Goal: Task Accomplishment & Management: Use online tool/utility

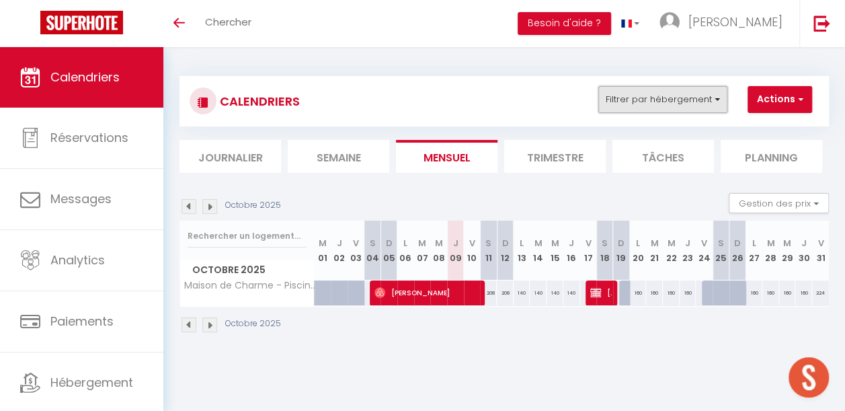
click at [629, 100] on button "Filtrer par hébergement" at bounding box center [663, 99] width 129 height 27
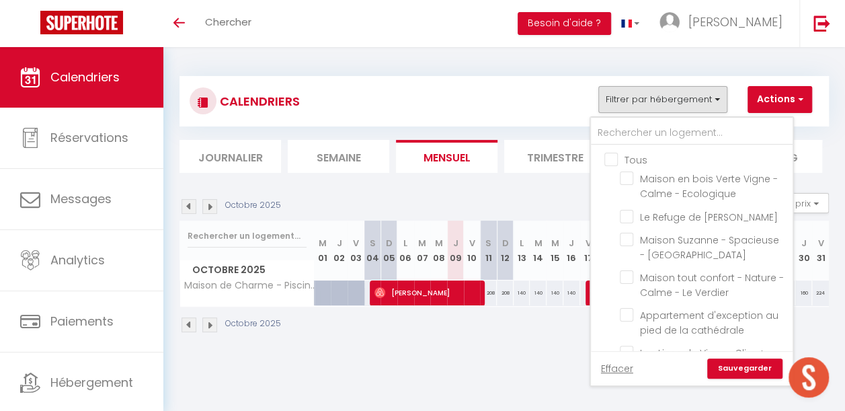
click at [537, 362] on div "CALENDRIERS Filtrer par hébergement Tous Maison en [GEOGRAPHIC_DATA] - Calme - …" at bounding box center [504, 204] width 682 height 315
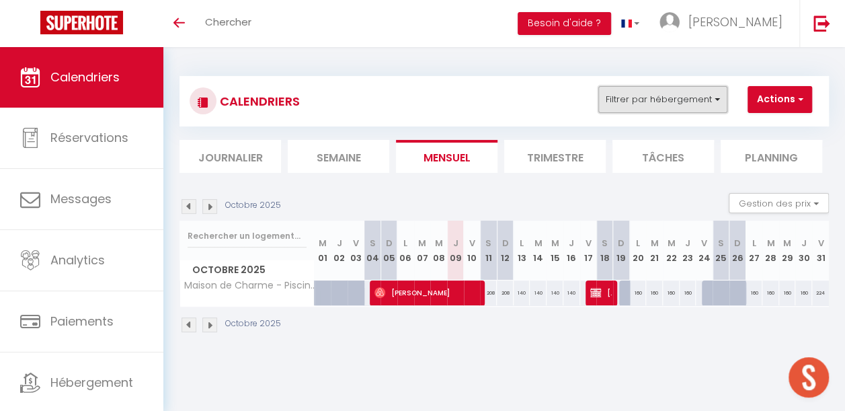
click at [622, 100] on button "Filtrer par hébergement" at bounding box center [663, 99] width 129 height 27
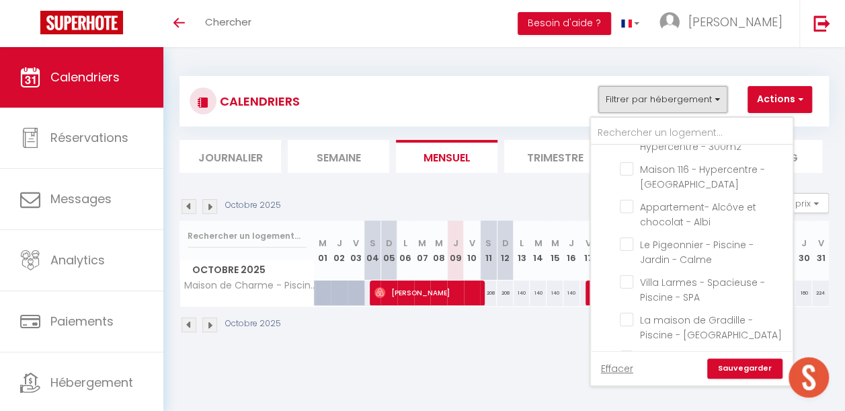
scroll to position [336, 0]
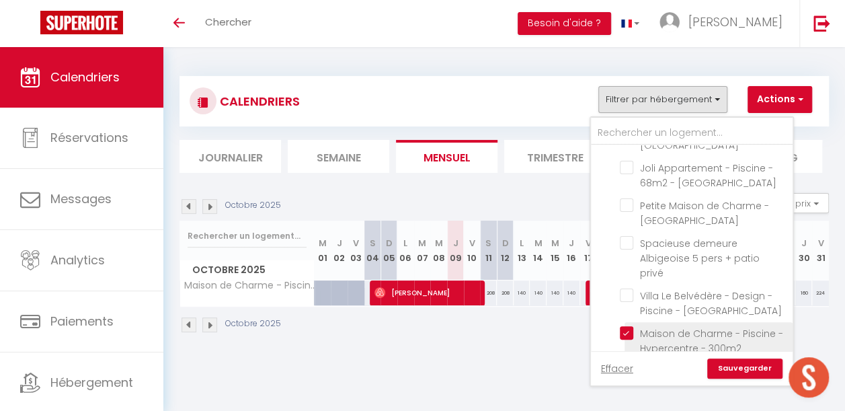
click at [634, 326] on input "Maison de Charme - Piscine - Hypercentre - 300m2" at bounding box center [704, 332] width 168 height 13
checkbox input "false"
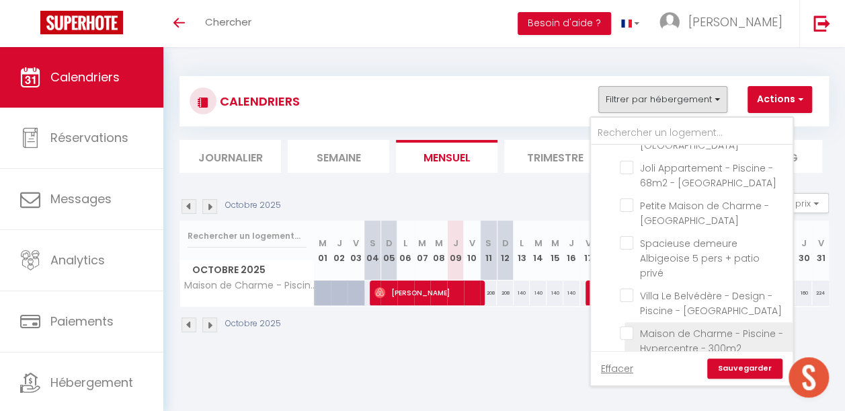
checkbox input "false"
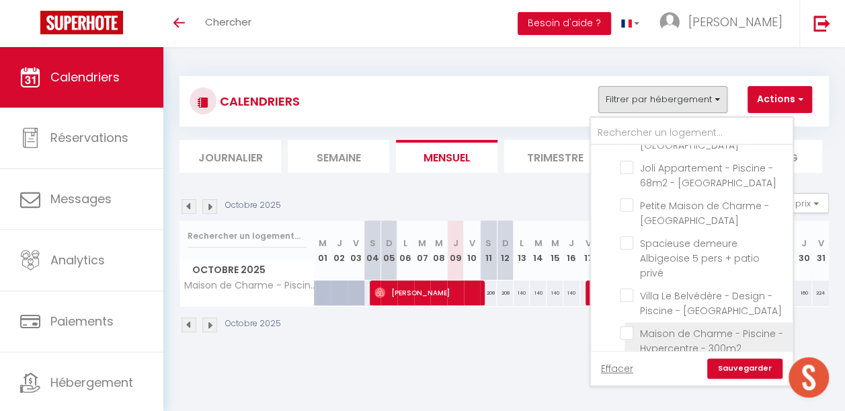
checkbox input "false"
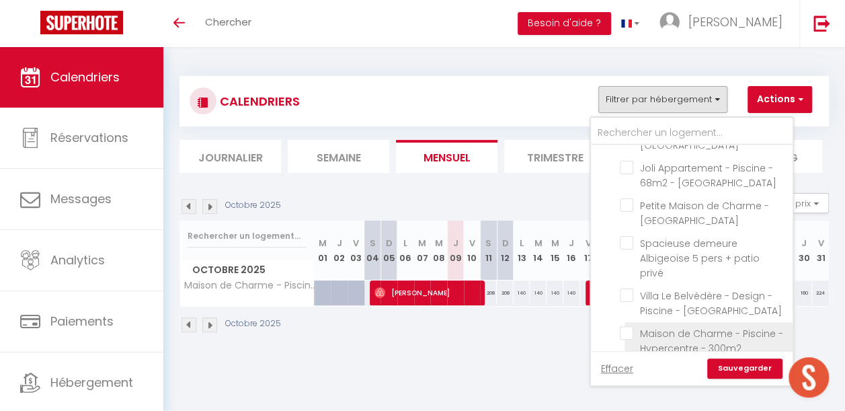
checkbox input "false"
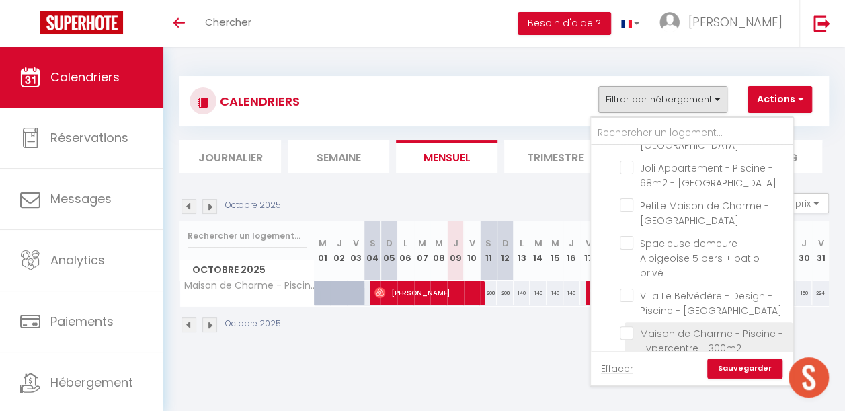
checkbox input "false"
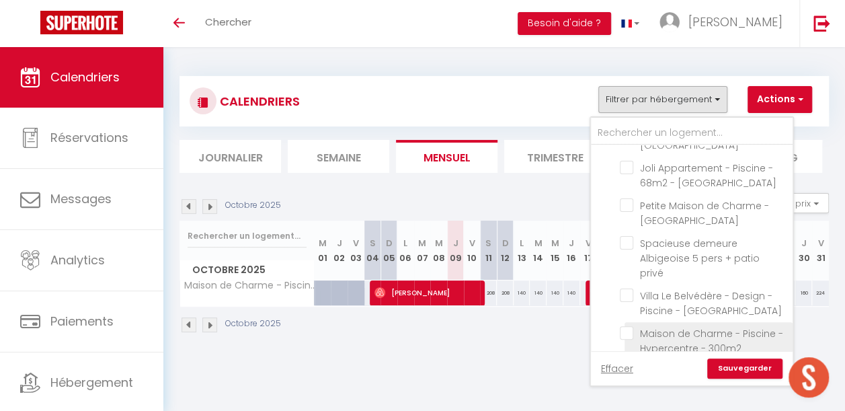
checkbox input "false"
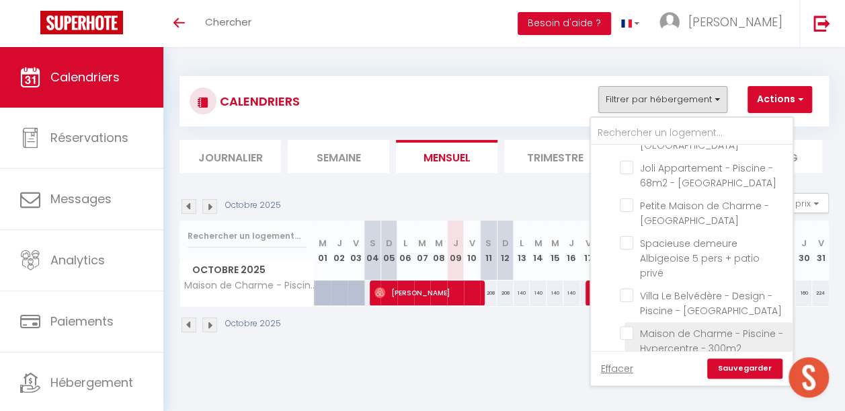
checkbox input "false"
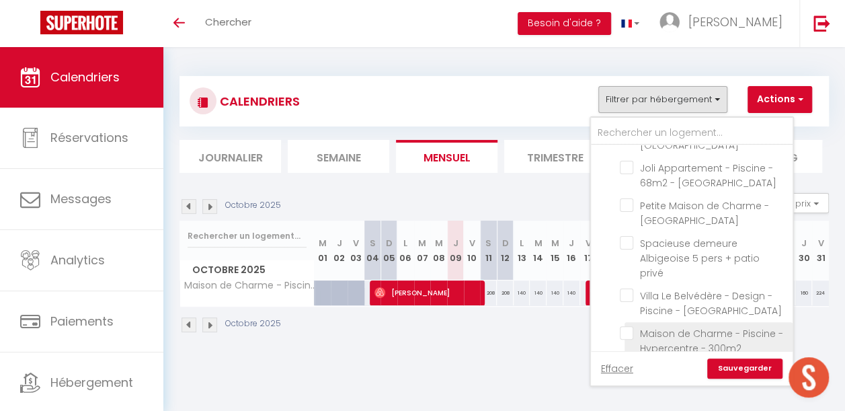
checkbox input "false"
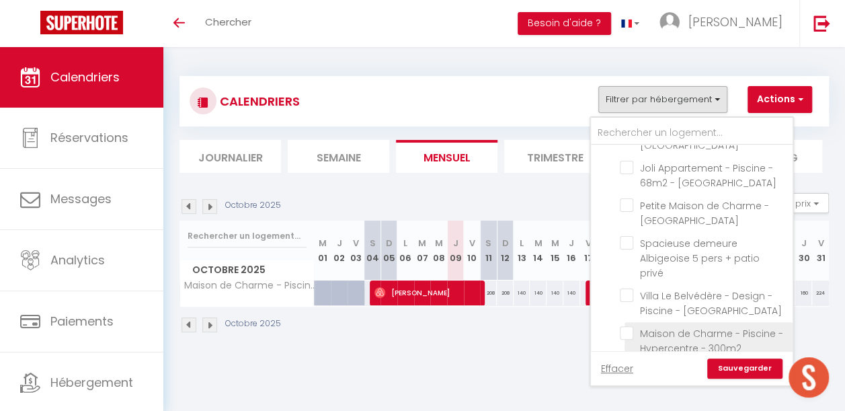
checkbox input "false"
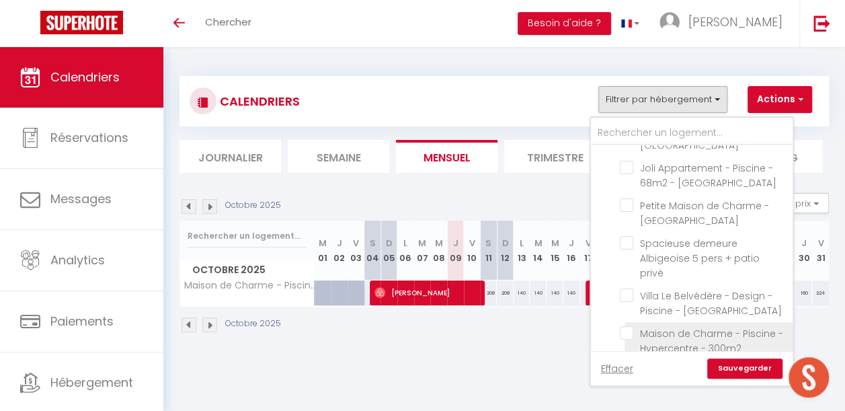
checkbox input "false"
click at [541, 326] on div "Octobre 2025" at bounding box center [505, 327] width 650 height 40
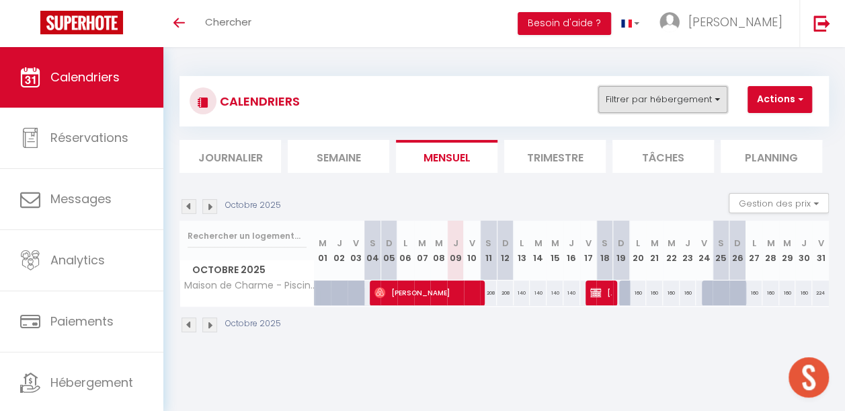
click at [626, 94] on button "Filtrer par hébergement" at bounding box center [663, 99] width 129 height 27
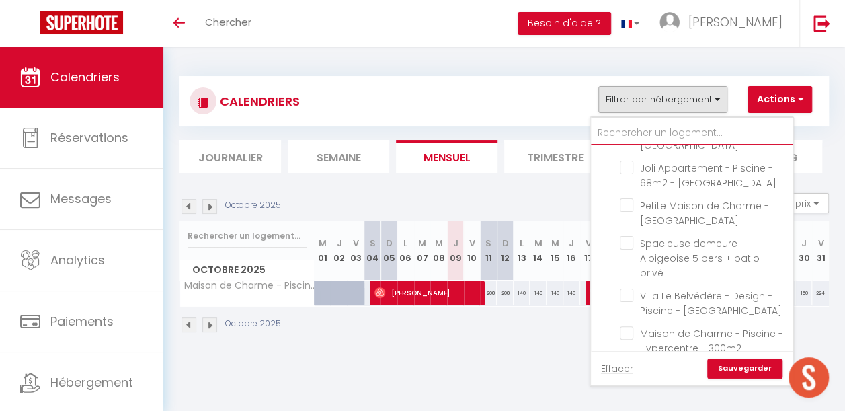
click at [668, 136] on input "text" at bounding box center [692, 133] width 202 height 24
type input "c"
checkbox input "false"
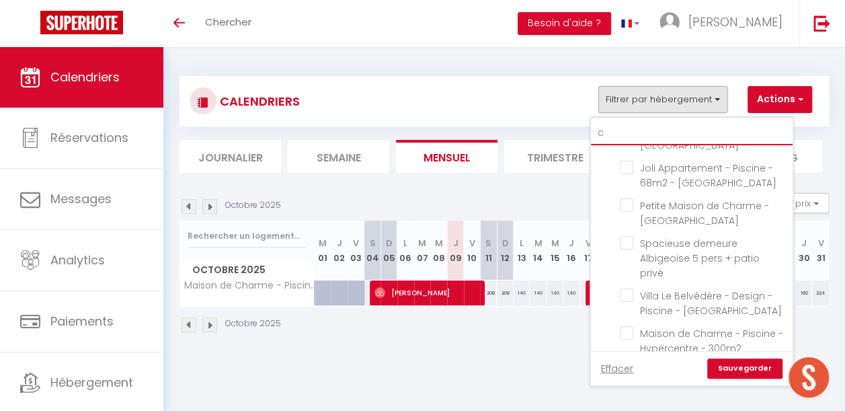
checkbox input "false"
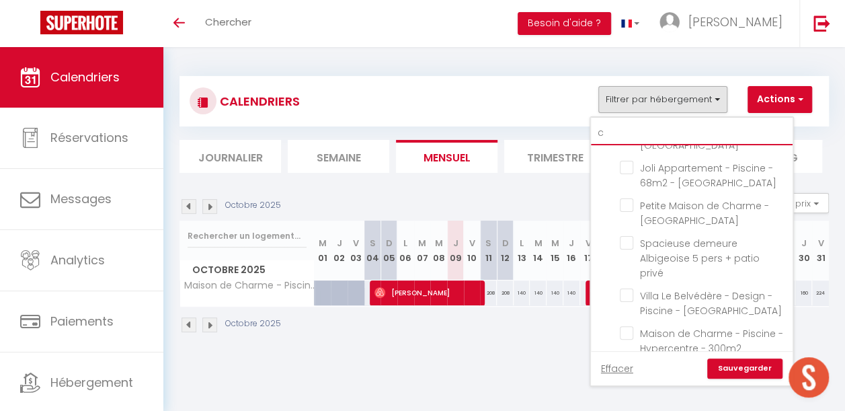
checkbox input "false"
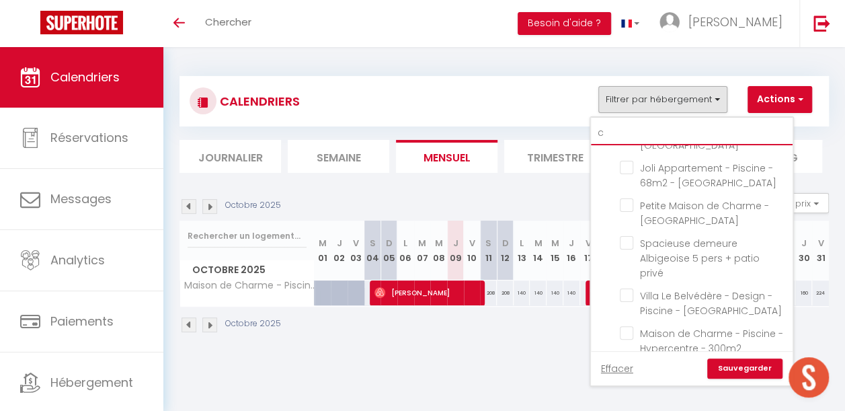
checkbox input "false"
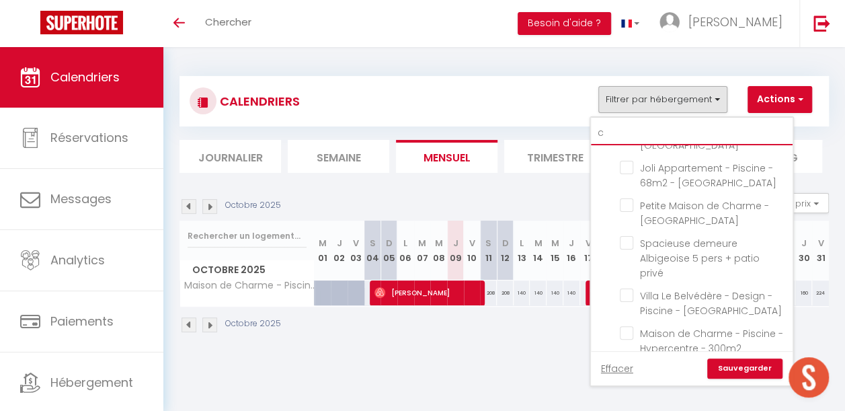
checkbox input "false"
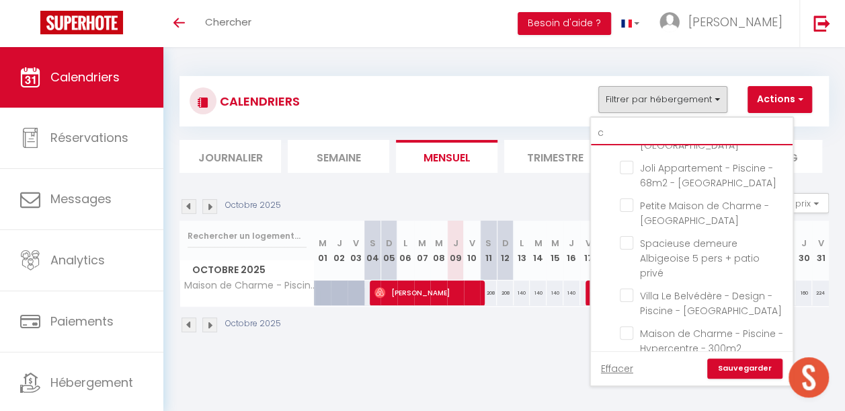
checkbox input "false"
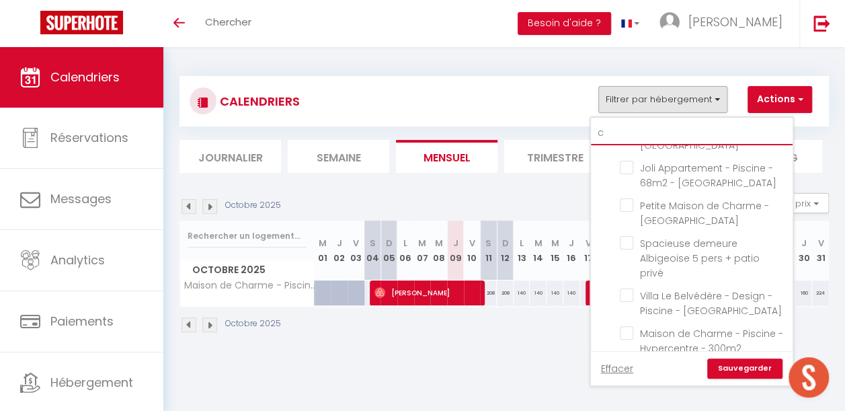
checkbox input "false"
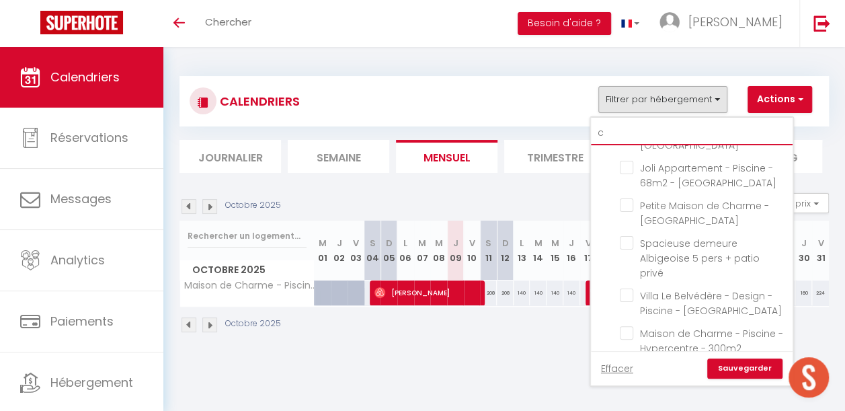
checkbox input "false"
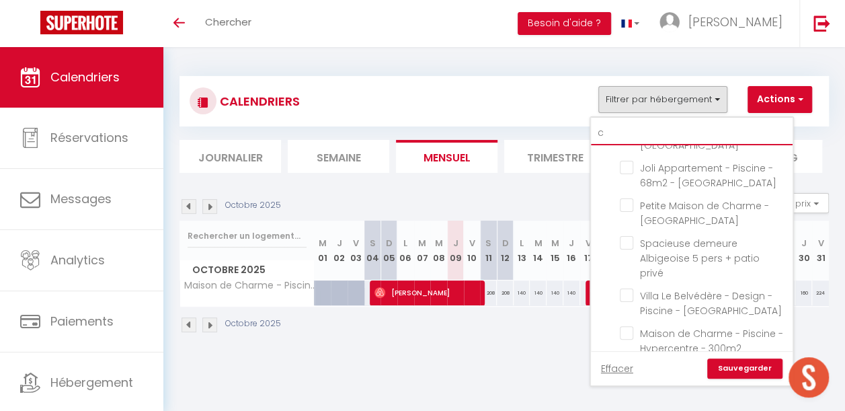
checkbox input "false"
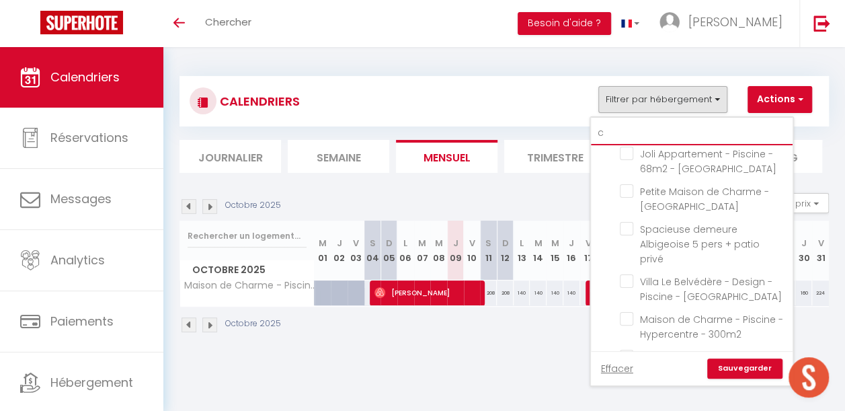
type input "ca"
checkbox input "false"
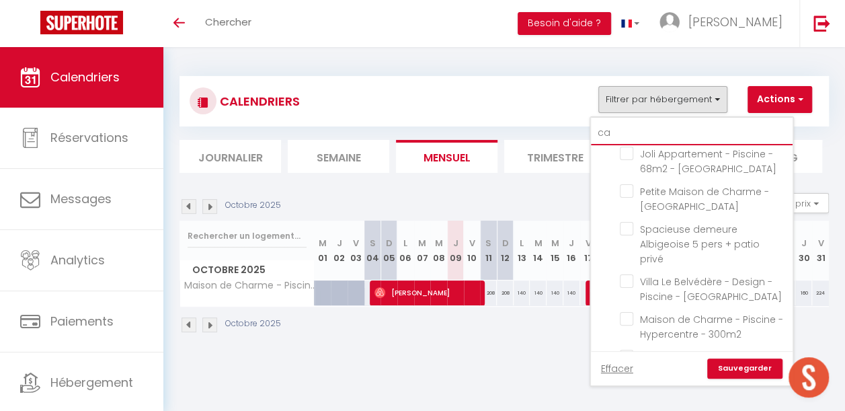
checkbox input "false"
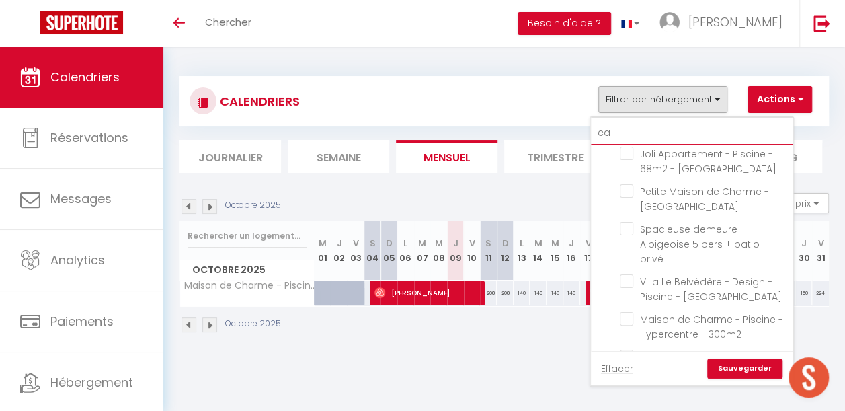
checkbox input "false"
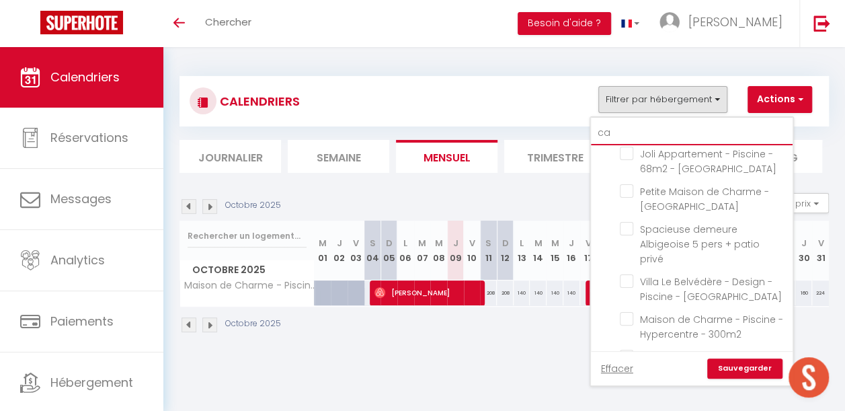
checkbox input "false"
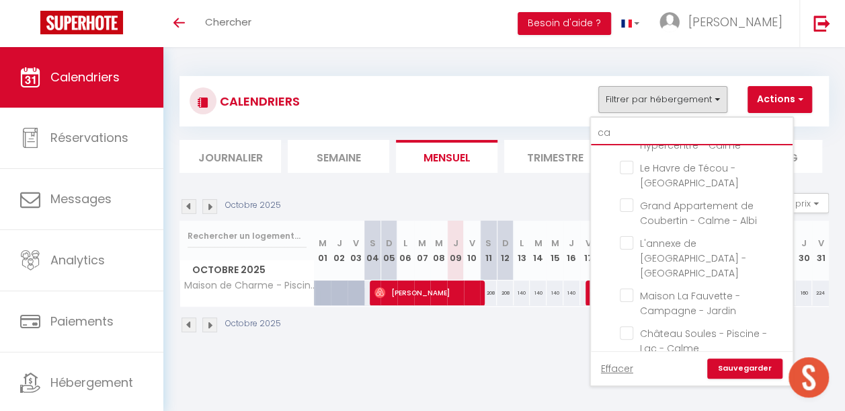
type input "cas"
checkbox input "false"
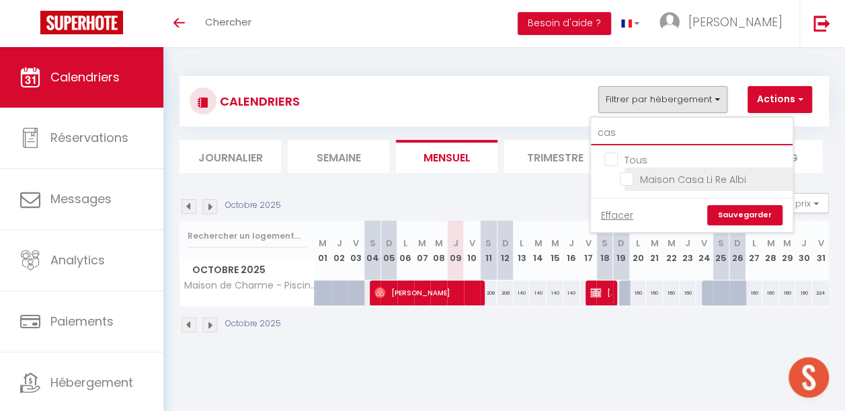
type input "cas"
click at [628, 170] on li "Maison Casa Li Re Albi" at bounding box center [709, 179] width 168 height 24
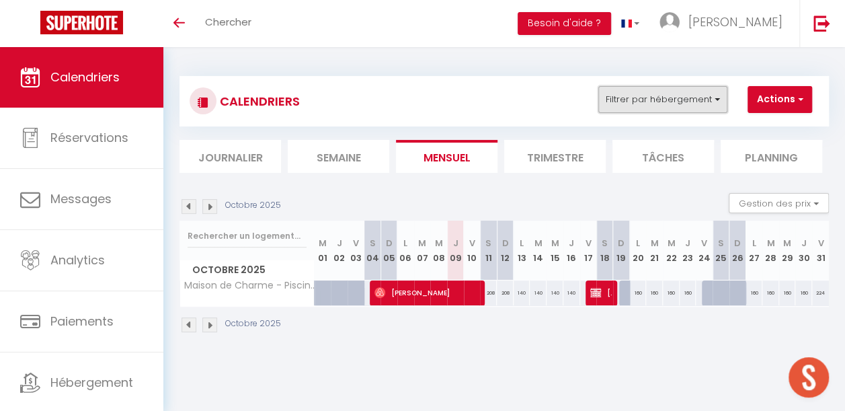
click at [616, 91] on button "Filtrer par hébergement" at bounding box center [663, 99] width 129 height 27
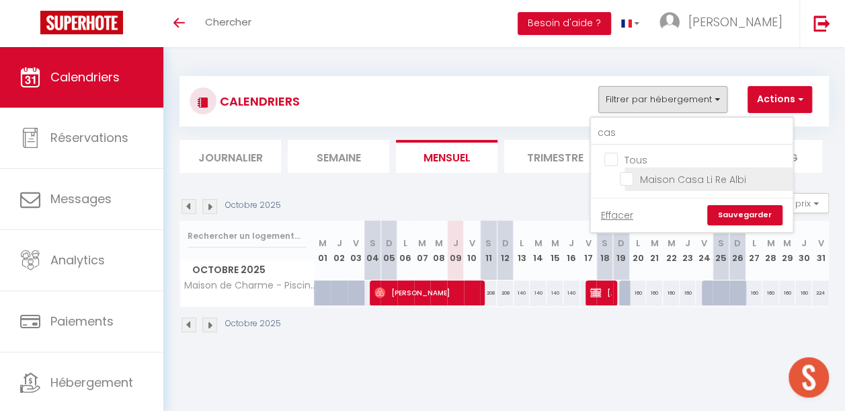
click at [628, 179] on input "Maison Casa Li Re Albi" at bounding box center [704, 177] width 168 height 13
checkbox input "true"
click at [744, 213] on link "Sauvegarder" at bounding box center [745, 215] width 75 height 20
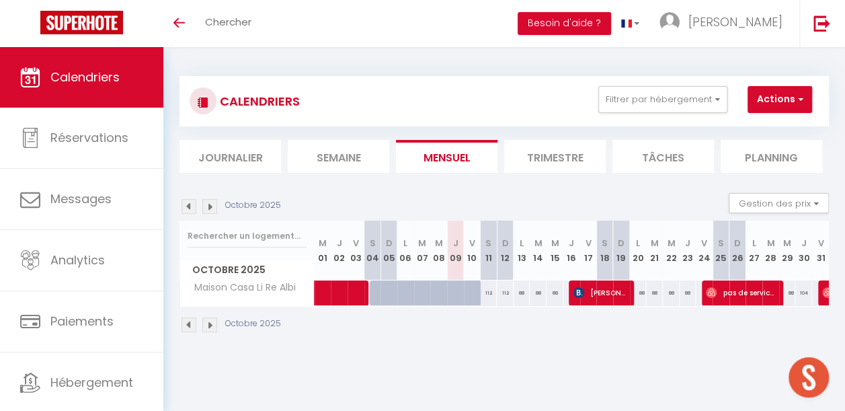
click at [208, 206] on img at bounding box center [209, 206] width 15 height 15
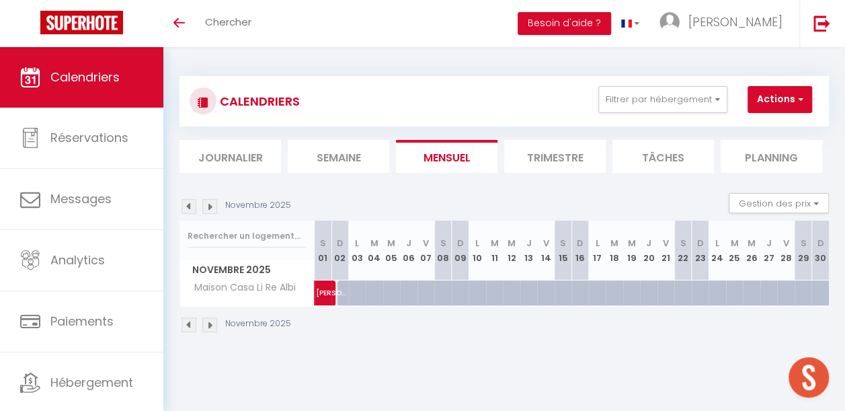
click at [210, 209] on img at bounding box center [209, 206] width 15 height 15
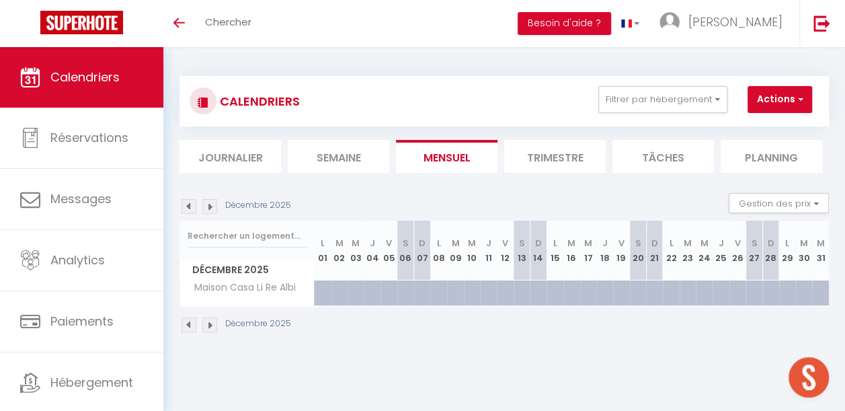
click at [210, 209] on img at bounding box center [209, 206] width 15 height 15
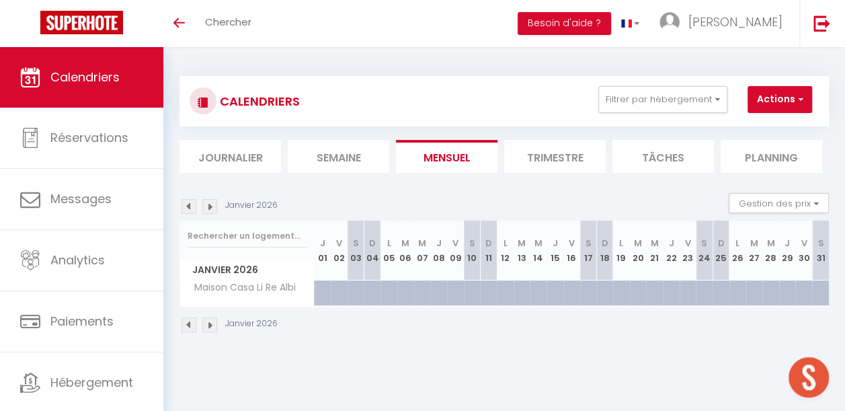
click at [196, 206] on div "Janvier 2026" at bounding box center [231, 206] width 102 height 15
click at [189, 204] on img at bounding box center [189, 206] width 15 height 15
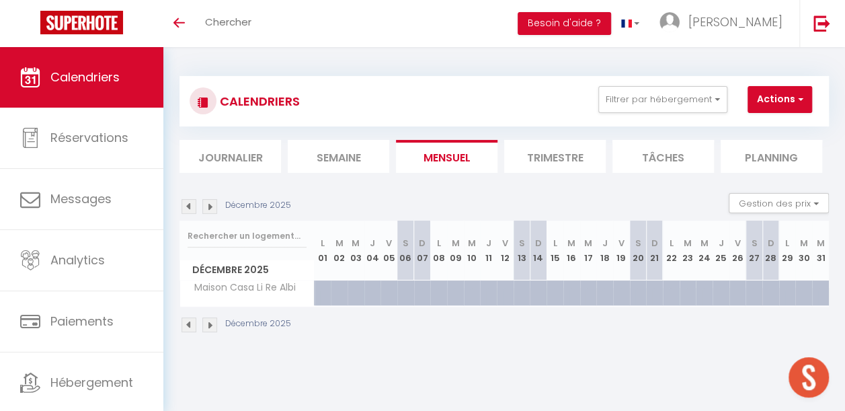
click at [189, 204] on img at bounding box center [189, 206] width 15 height 15
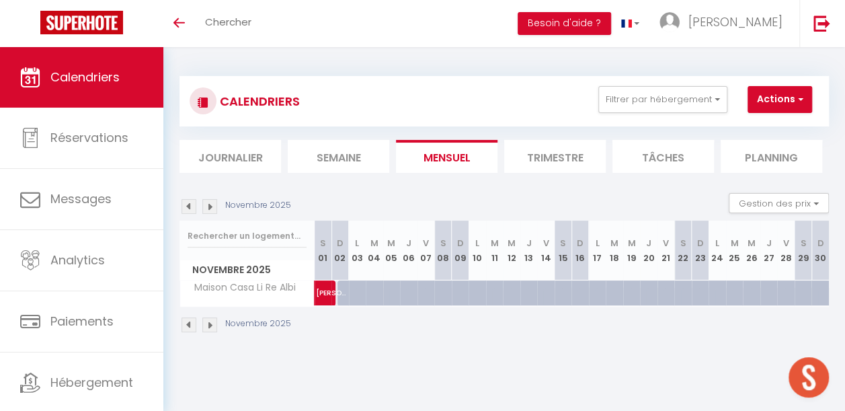
drag, startPoint x: 342, startPoint y: 295, endPoint x: 344, endPoint y: 323, distance: 28.3
click at [344, 323] on div "Novembre 2025" at bounding box center [505, 327] width 650 height 40
click at [215, 201] on img at bounding box center [209, 206] width 15 height 15
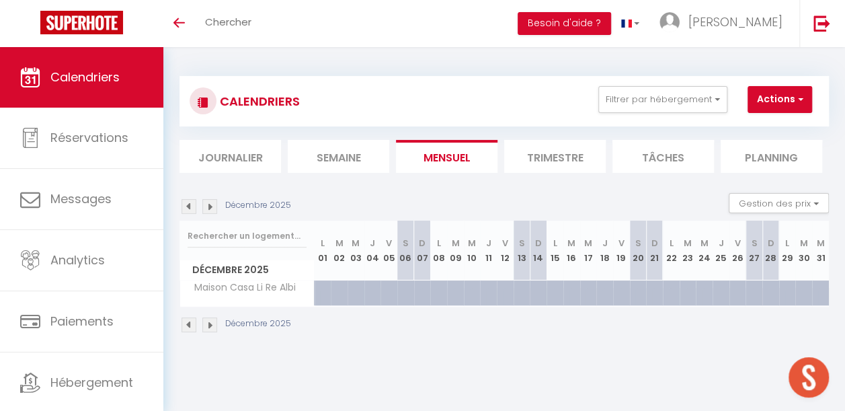
click at [215, 201] on img at bounding box center [209, 206] width 15 height 15
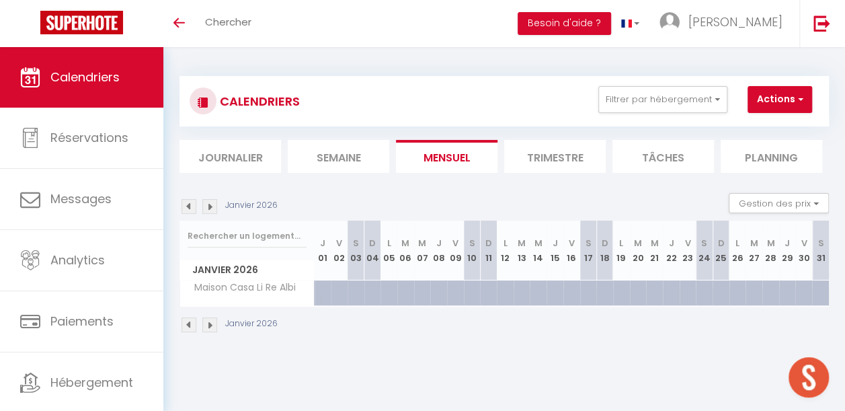
click at [192, 207] on img at bounding box center [189, 206] width 15 height 15
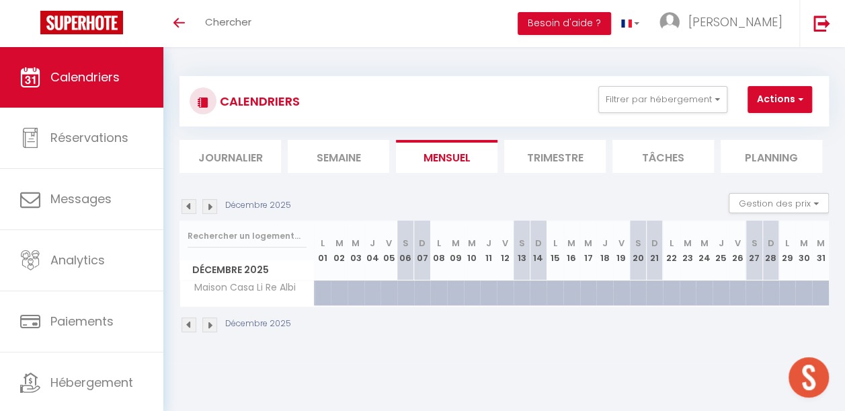
click at [194, 207] on img at bounding box center [189, 206] width 15 height 15
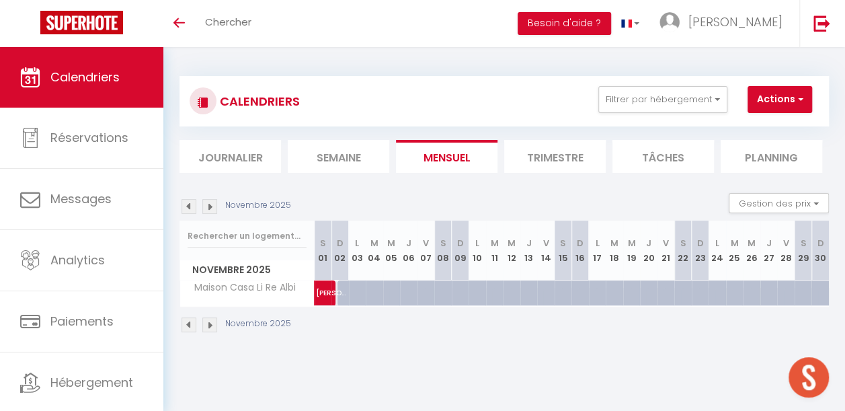
click at [184, 204] on img at bounding box center [189, 206] width 15 height 15
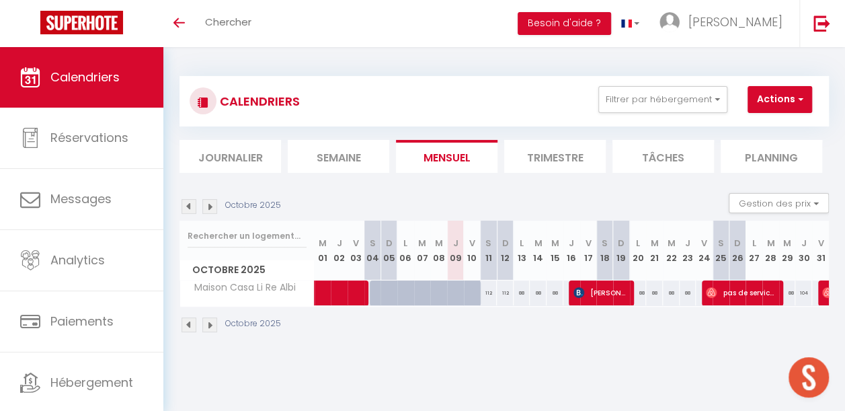
click at [184, 204] on img at bounding box center [189, 206] width 15 height 15
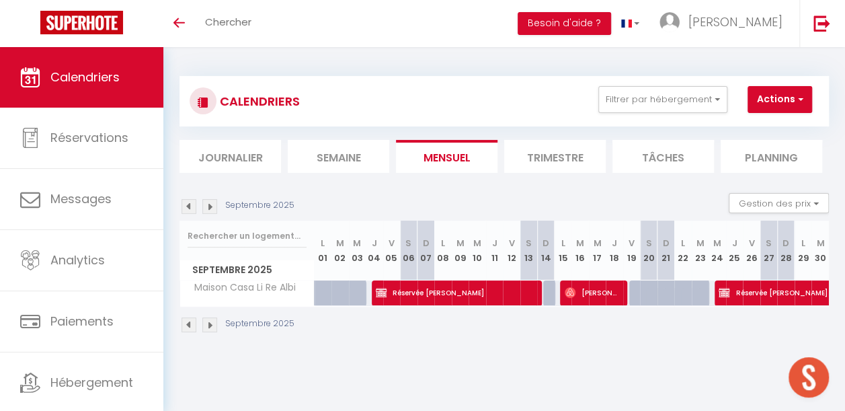
click at [184, 204] on img at bounding box center [189, 206] width 15 height 15
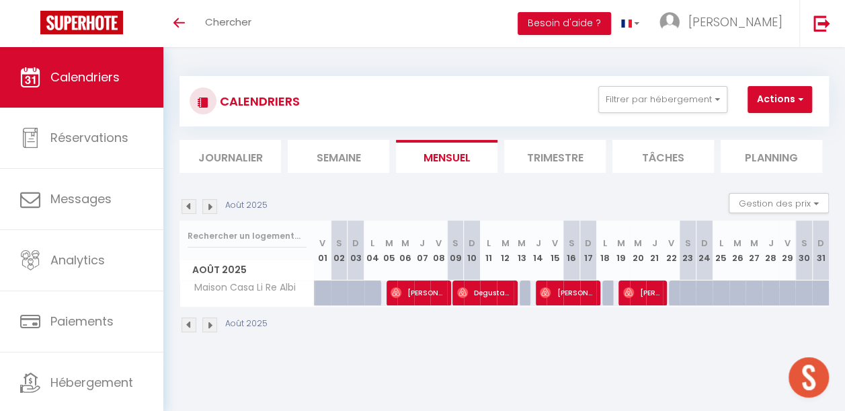
click at [184, 204] on img at bounding box center [189, 206] width 15 height 15
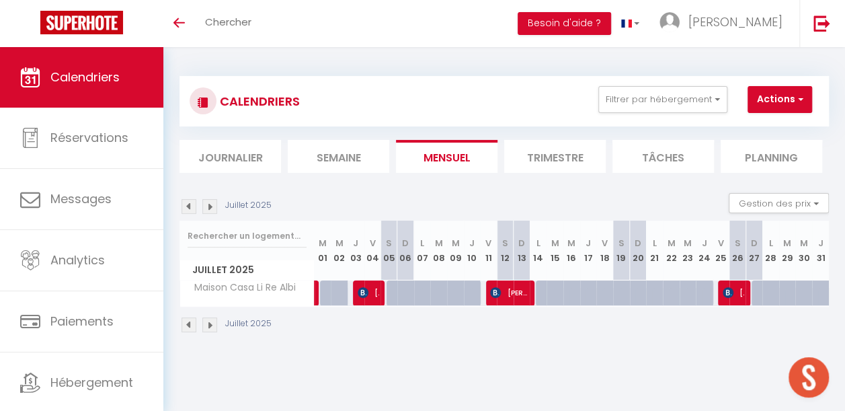
click at [214, 204] on img at bounding box center [209, 206] width 15 height 15
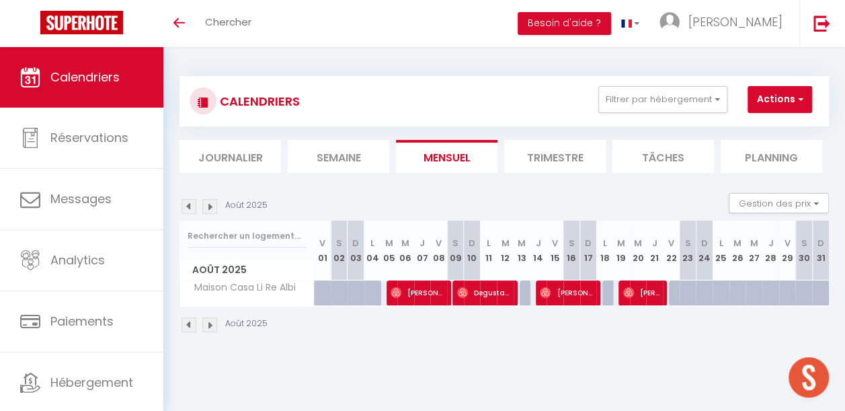
click at [214, 204] on img at bounding box center [209, 206] width 15 height 15
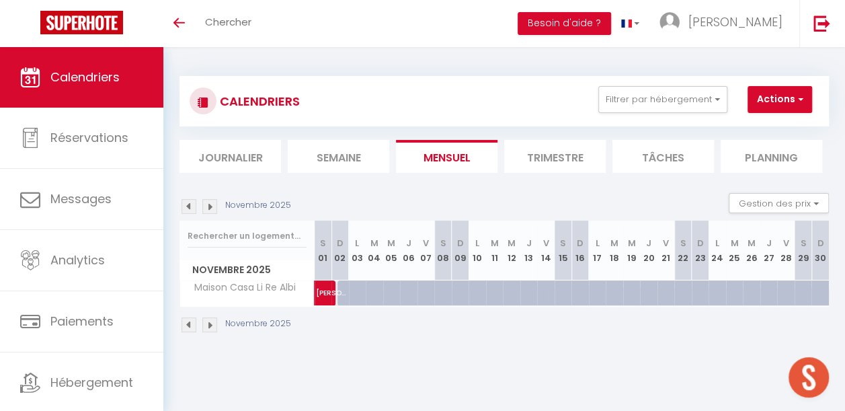
click at [214, 204] on img at bounding box center [209, 206] width 15 height 15
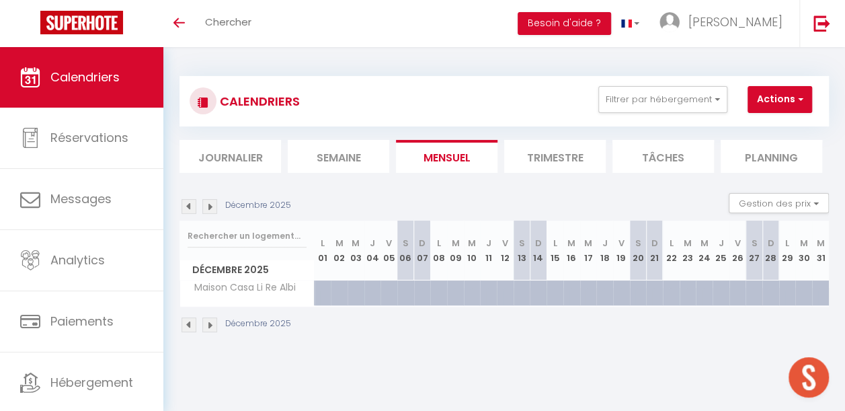
click at [214, 204] on img at bounding box center [209, 206] width 15 height 15
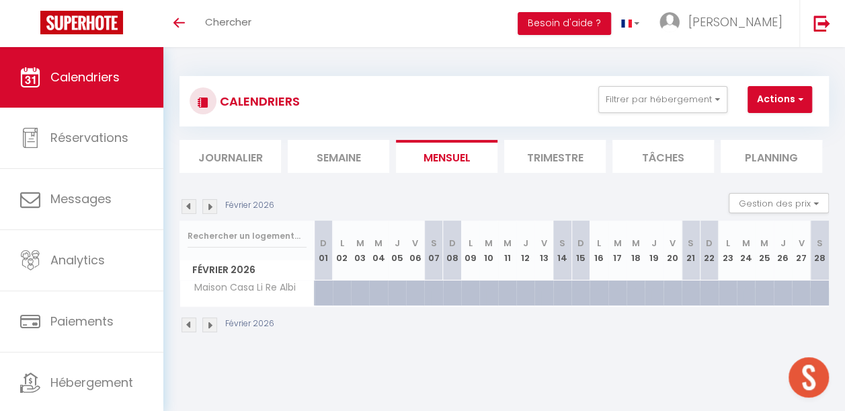
click at [214, 204] on img at bounding box center [209, 206] width 15 height 15
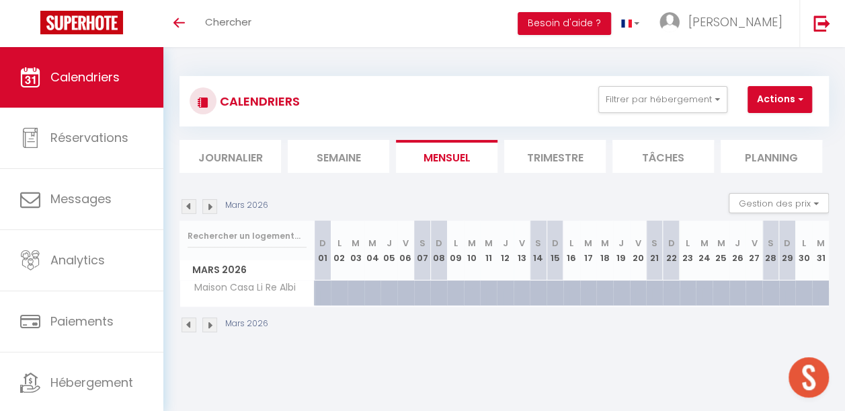
click at [214, 204] on img at bounding box center [209, 206] width 15 height 15
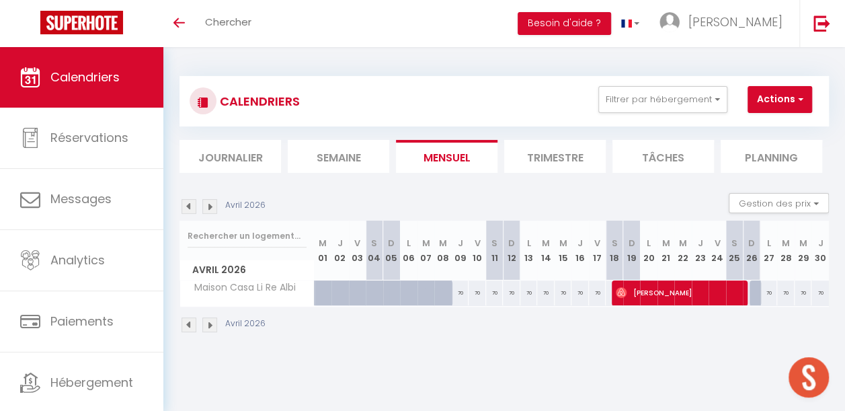
click at [214, 204] on img at bounding box center [209, 206] width 15 height 15
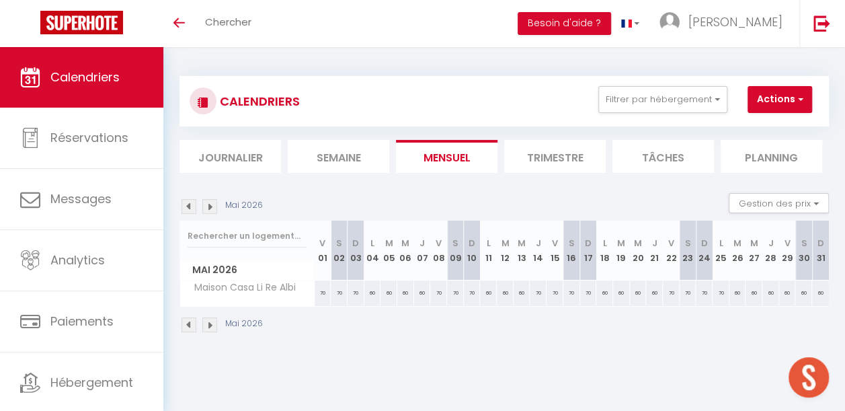
click at [214, 204] on img at bounding box center [209, 206] width 15 height 15
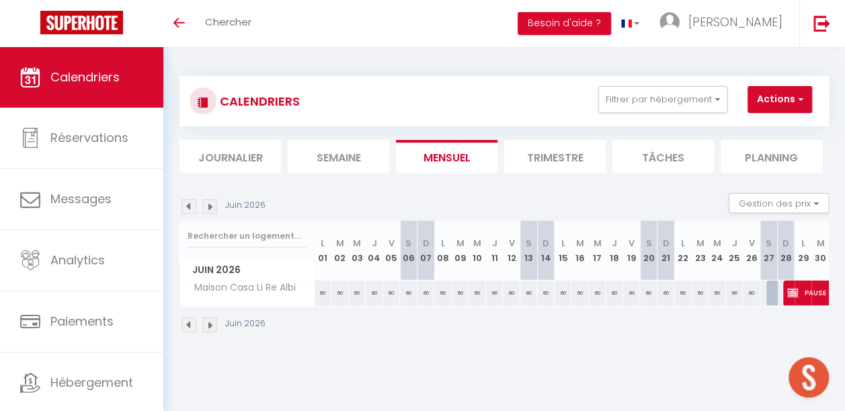
click at [184, 200] on img at bounding box center [189, 206] width 15 height 15
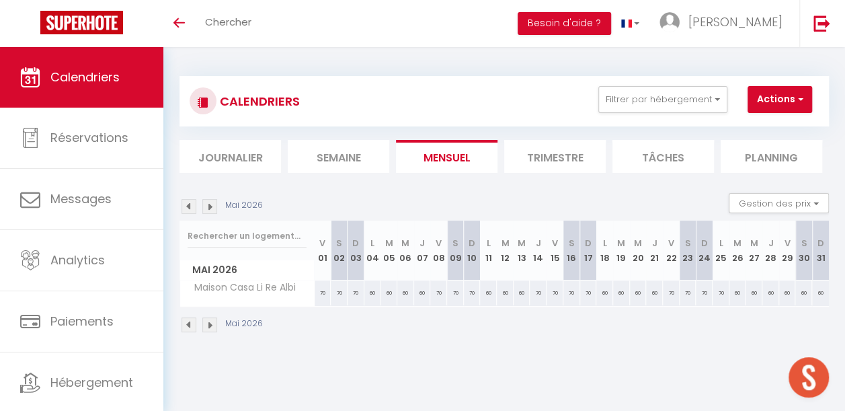
click at [186, 200] on img at bounding box center [189, 206] width 15 height 15
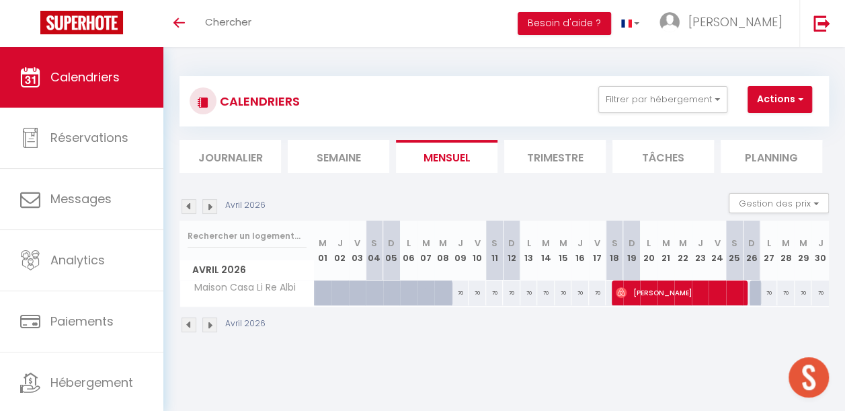
click at [186, 200] on img at bounding box center [189, 206] width 15 height 15
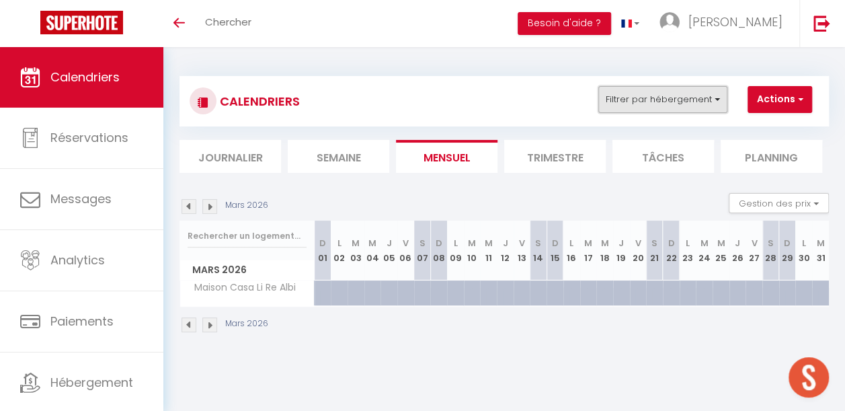
click at [621, 94] on button "Filtrer par hébergement" at bounding box center [663, 99] width 129 height 27
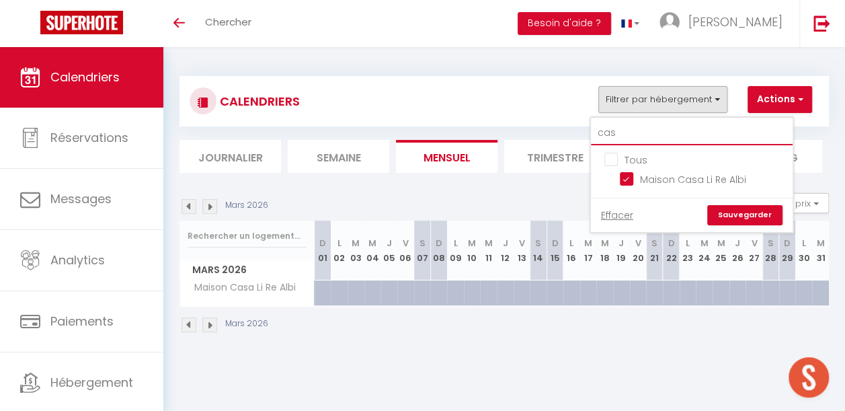
click at [629, 129] on input "cas" at bounding box center [692, 133] width 202 height 24
type input "ca"
checkbox input "false"
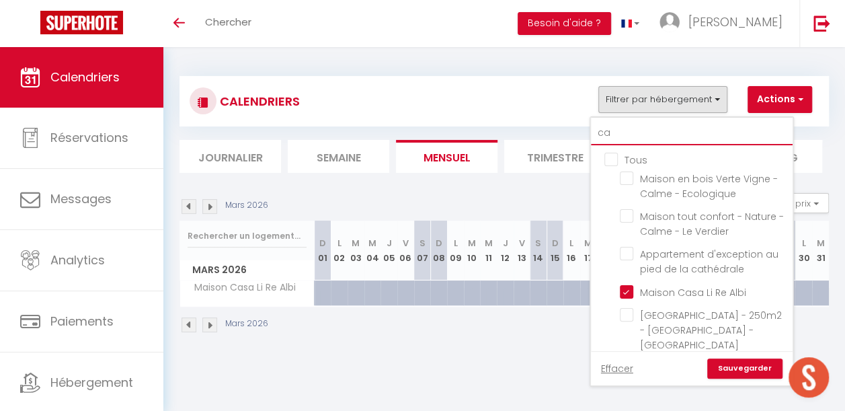
type input "c"
checkbox input "false"
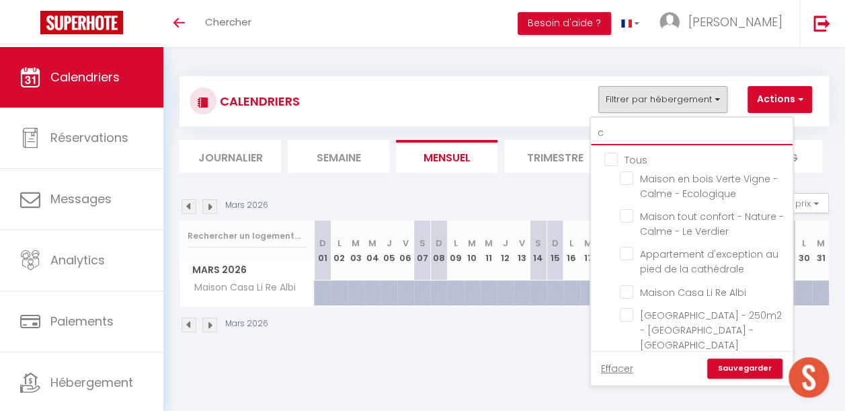
checkbox input "false"
checkbox input "true"
checkbox input "false"
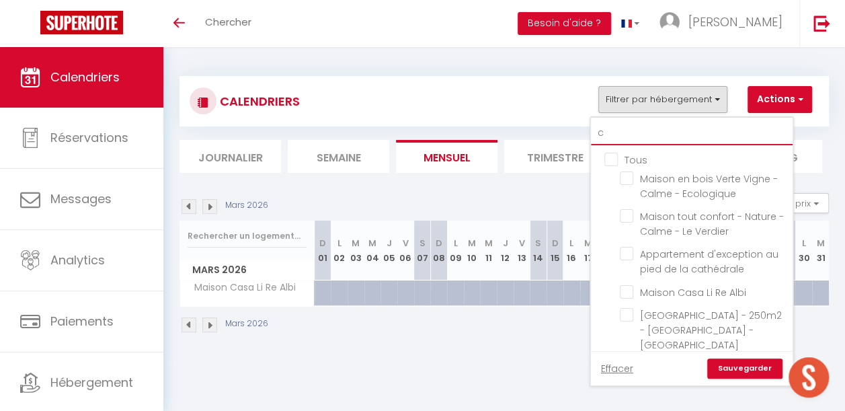
checkbox input "false"
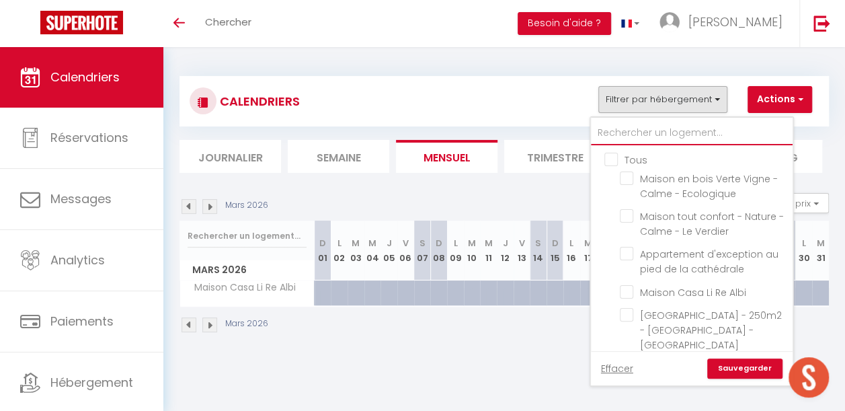
checkbox input "false"
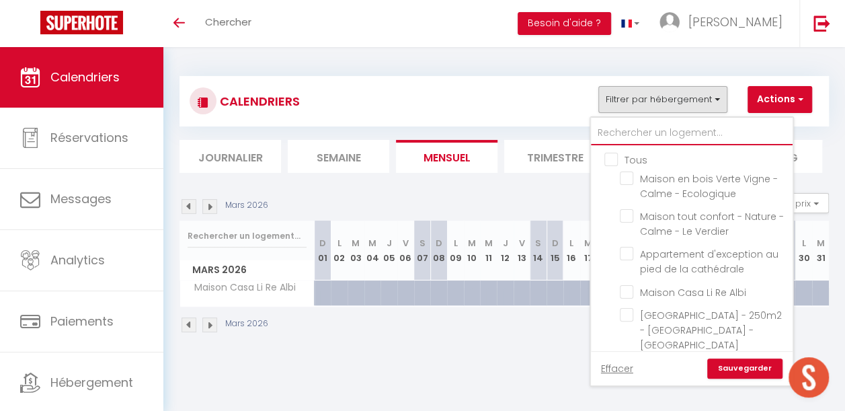
checkbox input "false"
checkbox input "true"
checkbox input "false"
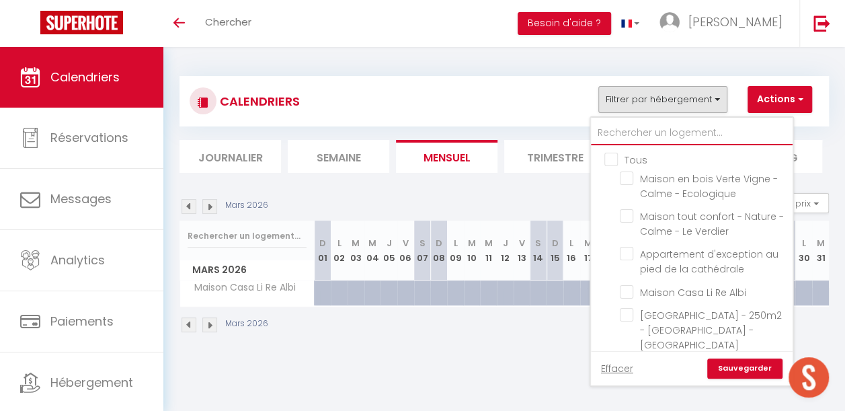
checkbox input "false"
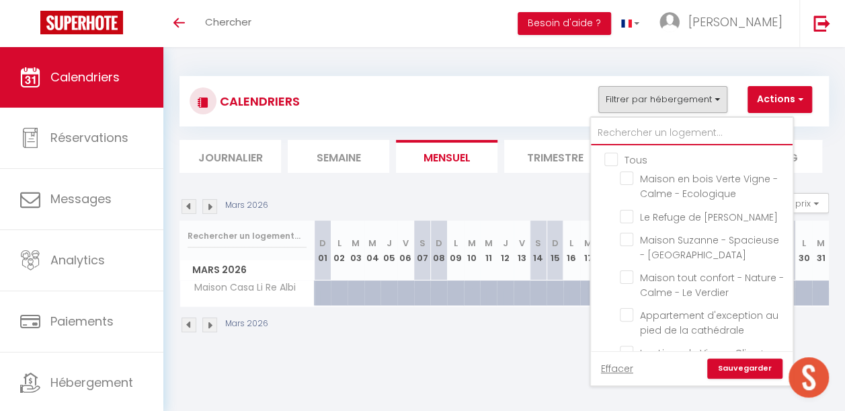
type input "c"
checkbox input "false"
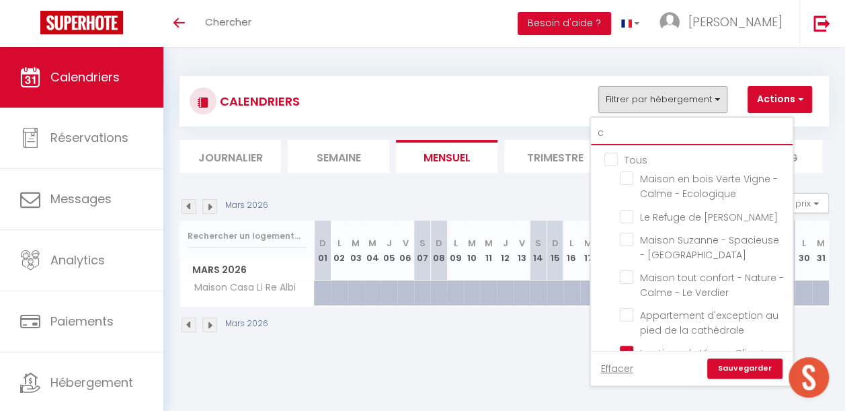
checkbox input "false"
checkbox input "true"
checkbox input "false"
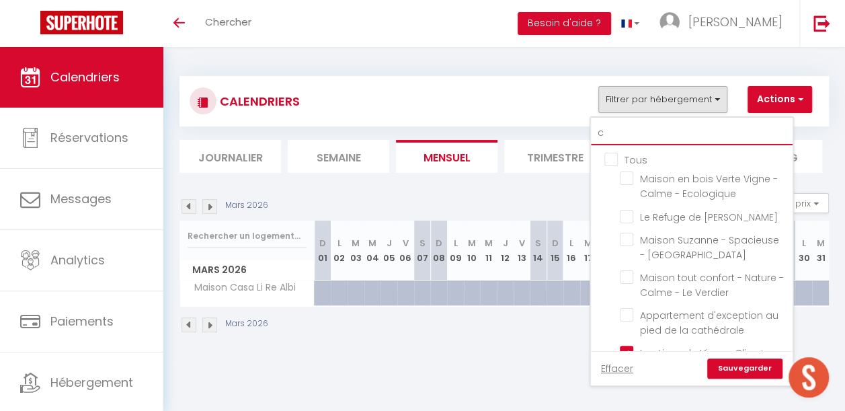
checkbox input "false"
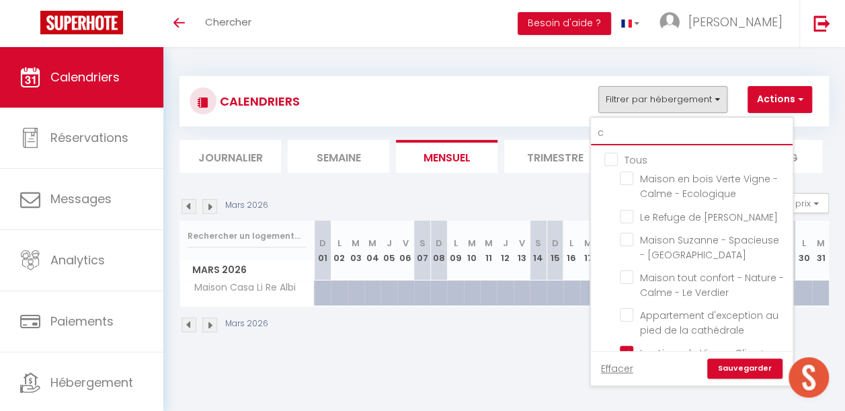
checkbox input "false"
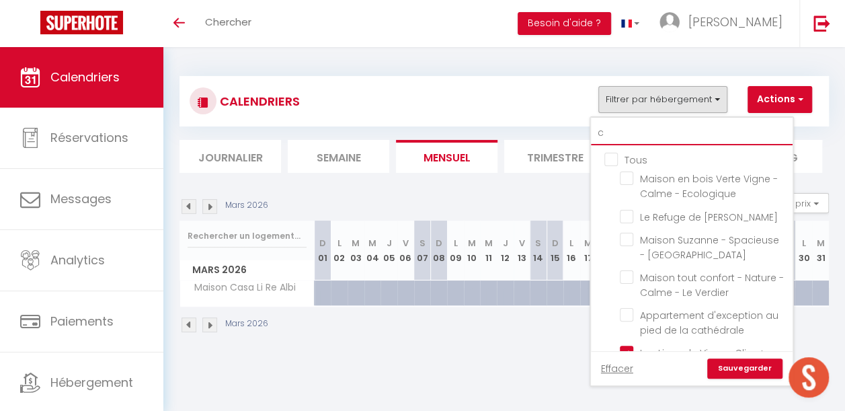
checkbox input "false"
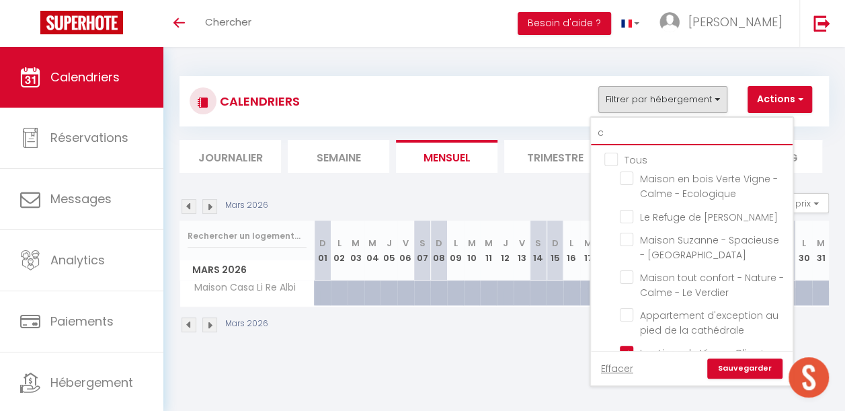
checkbox input "false"
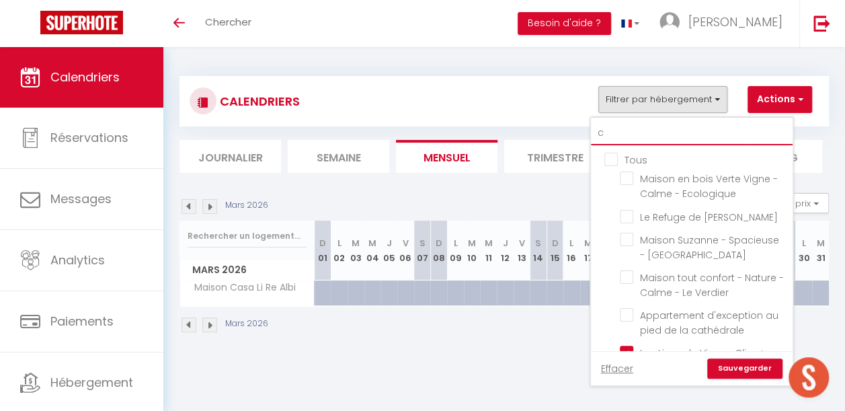
checkbox input "false"
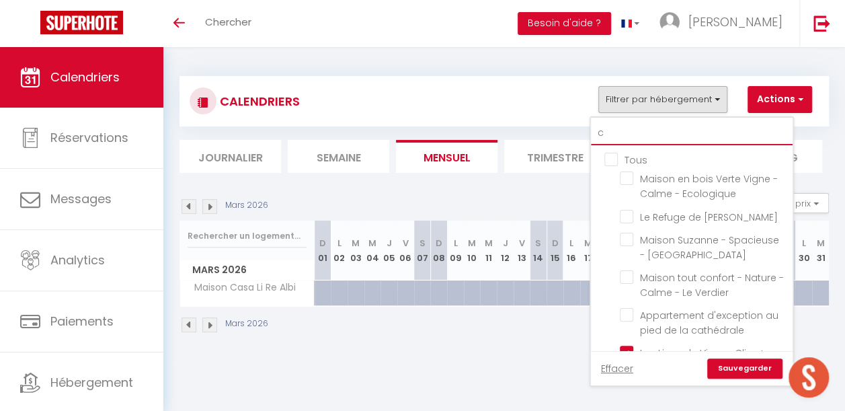
checkbox input "false"
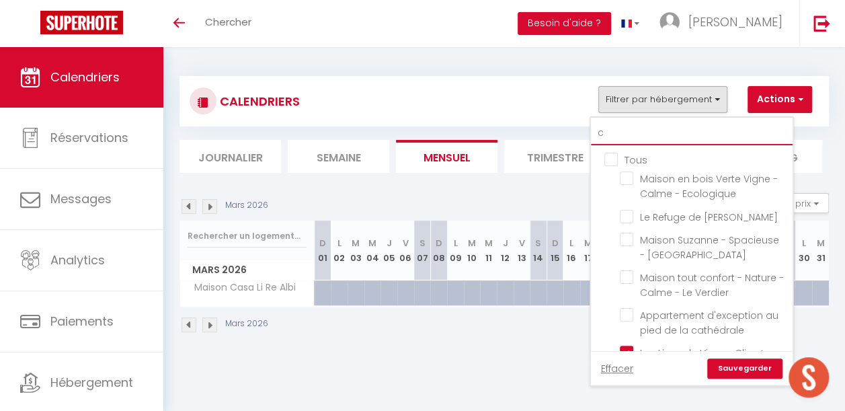
checkbox input "false"
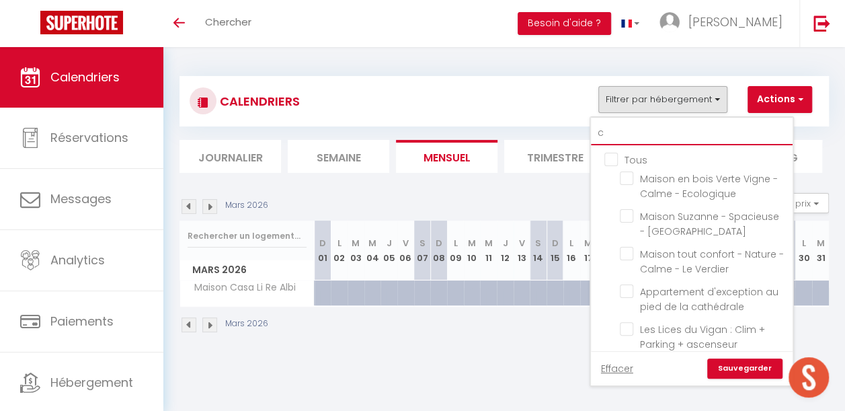
type input "co"
checkbox input "false"
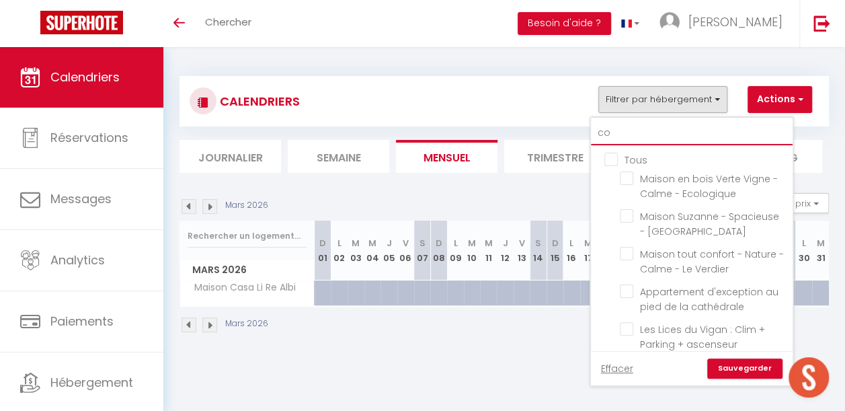
checkbox input "false"
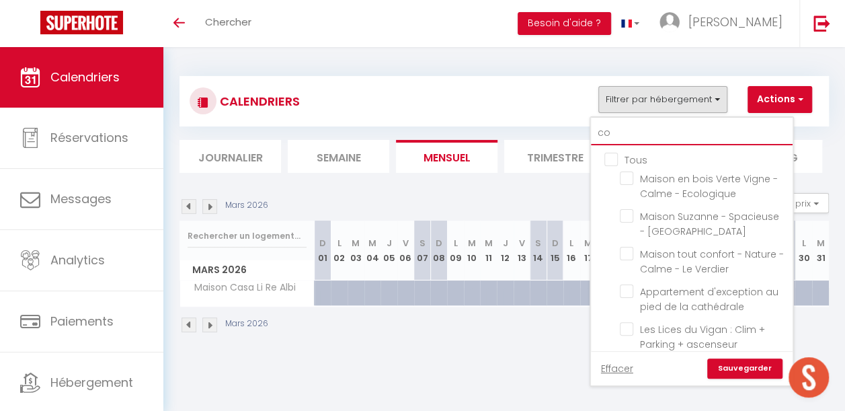
type input "cou"
checkbox input "false"
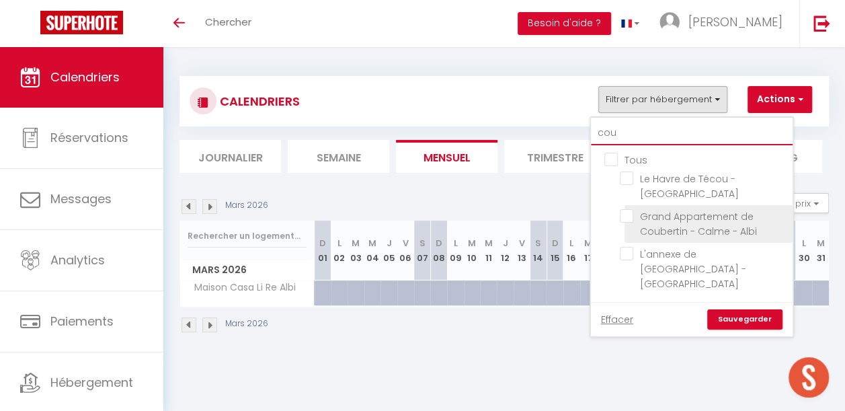
type input "cou"
click at [631, 209] on input "Grand Appartement de Coubertin - Calme - Albi" at bounding box center [704, 215] width 168 height 13
checkbox input "true"
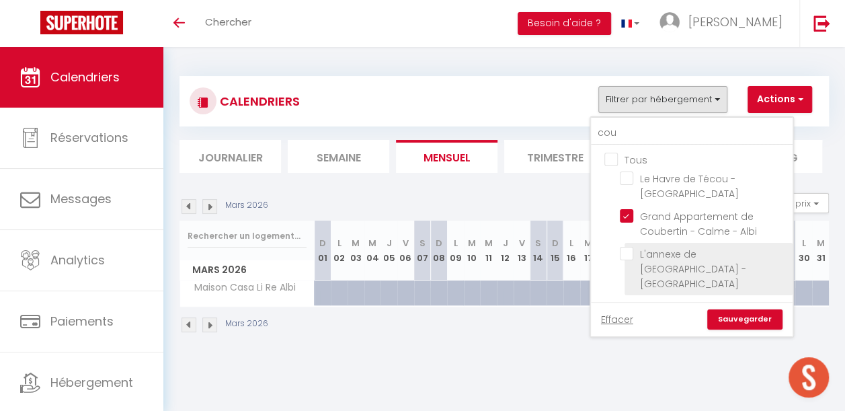
click at [632, 247] on input "L'annexe de [GEOGRAPHIC_DATA] - [GEOGRAPHIC_DATA]" at bounding box center [704, 253] width 168 height 13
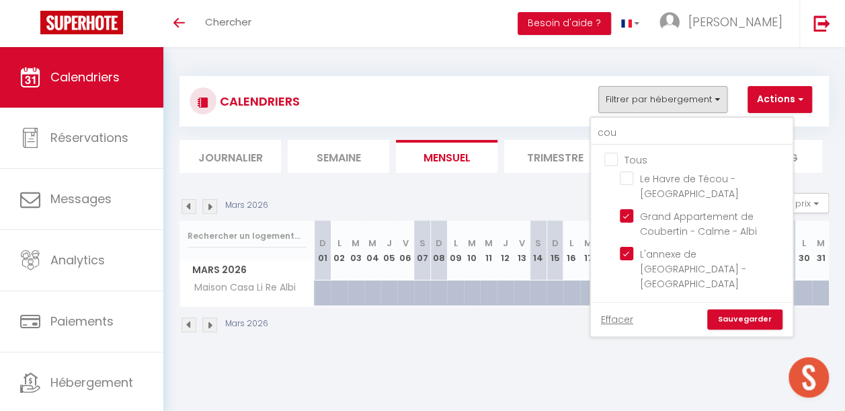
click at [731, 309] on link "Sauvegarder" at bounding box center [745, 319] width 75 height 20
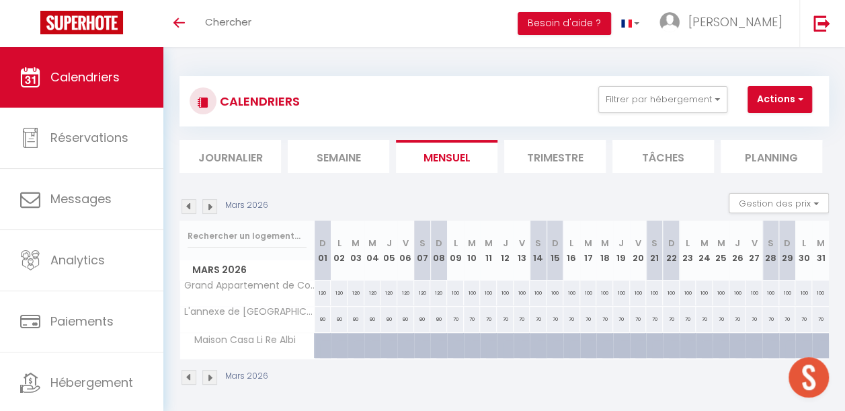
click at [187, 205] on img at bounding box center [189, 206] width 15 height 15
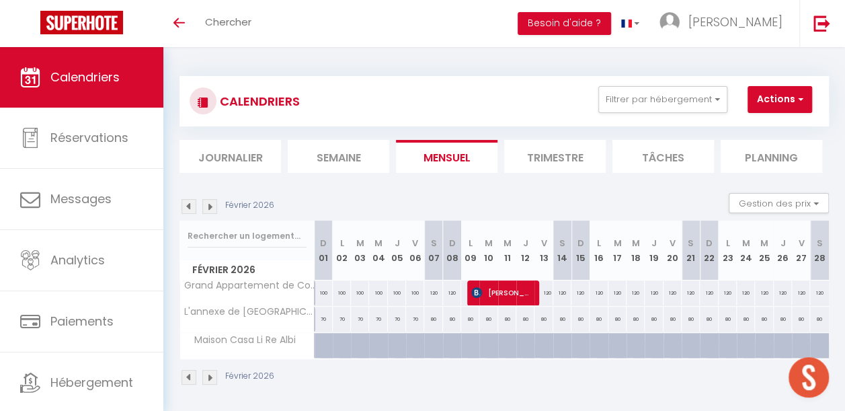
click at [186, 204] on img at bounding box center [189, 206] width 15 height 15
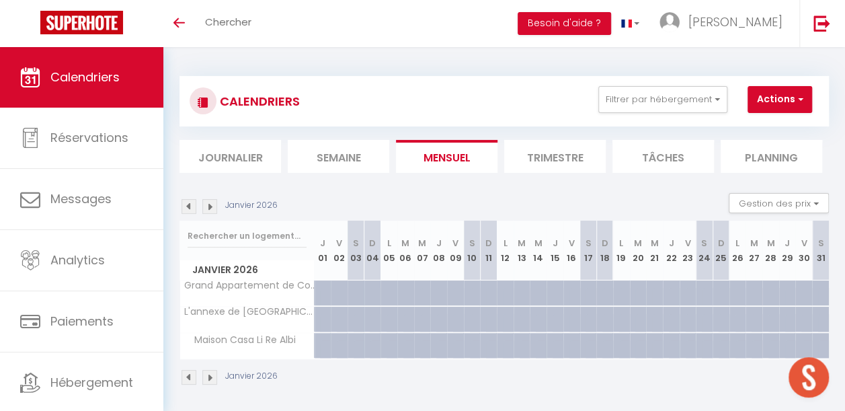
click at [207, 204] on img at bounding box center [209, 206] width 15 height 15
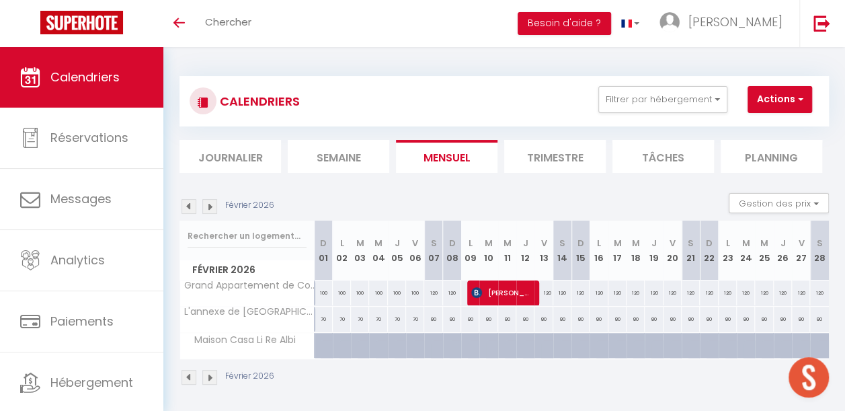
click at [206, 204] on img at bounding box center [209, 206] width 15 height 15
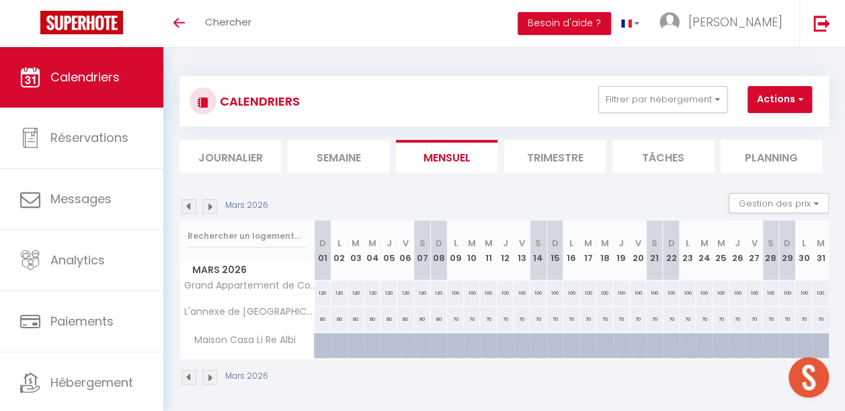
click at [188, 210] on img at bounding box center [189, 206] width 15 height 15
